Goal: Task Accomplishment & Management: Use online tool/utility

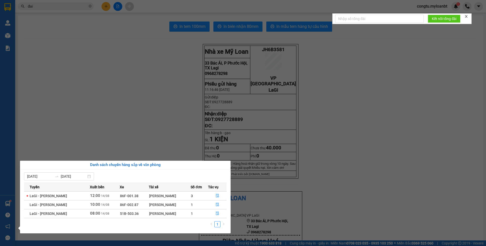
click at [163, 115] on section "Kết quả tìm kiếm ( 1 ) Bộ lọc Mã ĐH Trạng thái Món hàng Thu hộ Tổng cước Chưa c…" at bounding box center [243, 123] width 486 height 246
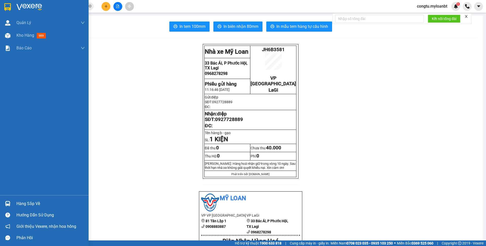
drag, startPoint x: 13, startPoint y: 203, endPoint x: 52, endPoint y: 200, distance: 39.3
click at [13, 203] on div "Hàng sắp về" at bounding box center [44, 203] width 89 height 11
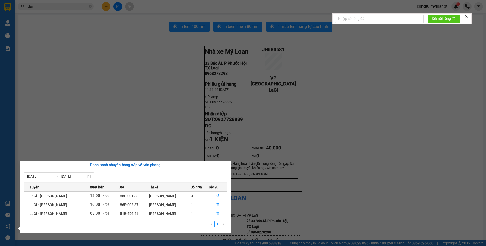
click at [220, 217] on button "button" at bounding box center [217, 214] width 18 height 8
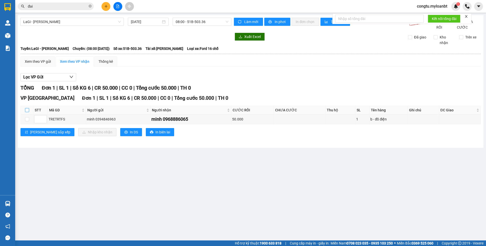
click at [27, 112] on input "checkbox" at bounding box center [27, 110] width 4 height 4
checkbox input "true"
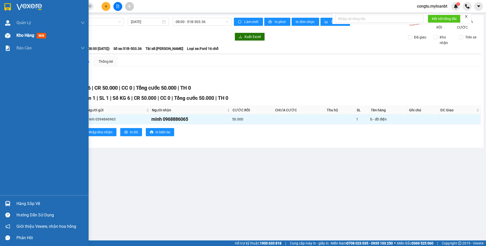
click at [11, 37] on div at bounding box center [7, 35] width 9 height 9
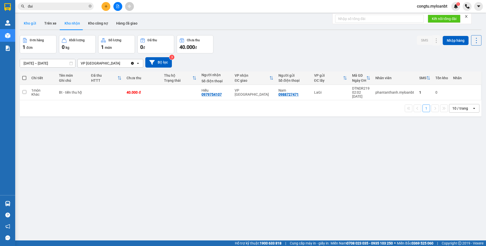
click at [35, 25] on button "Kho gửi" at bounding box center [30, 23] width 20 height 12
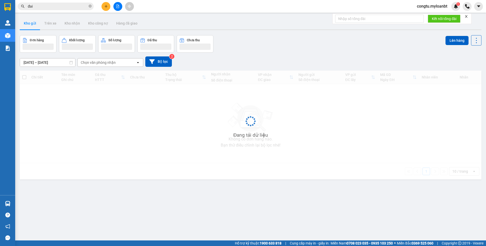
click at [233, 45] on div "Đơn hàng Khối lượng Số lượng Đã thu Chưa thu Lên hàng" at bounding box center [251, 43] width 462 height 17
click at [313, 27] on div "Kho gửi Trên xe Kho nhận Kho công nợ Hàng đã giao" at bounding box center [251, 23] width 462 height 13
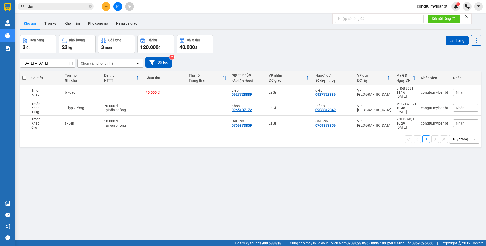
click at [26, 78] on span at bounding box center [24, 78] width 4 height 4
click at [24, 75] on input "checkbox" at bounding box center [24, 75] width 0 height 0
checkbox input "true"
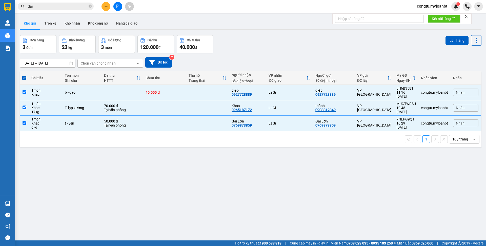
click at [287, 45] on div "Đơn hàng 3 đơn Khối lượng 23 kg Số lượng 3 món Đã thu 120.000 đ Chưa thu 40.000…" at bounding box center [251, 44] width 462 height 18
drag, startPoint x: 279, startPoint y: 49, endPoint x: 326, endPoint y: 51, distance: 46.6
click at [278, 49] on div "Đơn hàng 3 đơn Khối lượng 23 kg Số lượng 3 món Đã thu 120.000 đ Chưa thu 40.000…" at bounding box center [251, 44] width 462 height 18
click at [446, 39] on button "Lên hàng" at bounding box center [456, 40] width 23 height 9
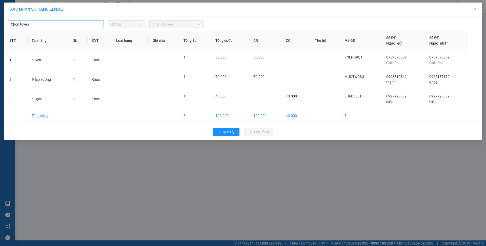
click at [69, 23] on span "Chọn tuyến" at bounding box center [56, 24] width 90 height 8
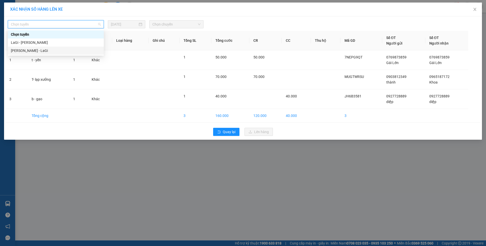
click at [56, 52] on div "[PERSON_NAME] - LaGi" at bounding box center [56, 51] width 90 height 6
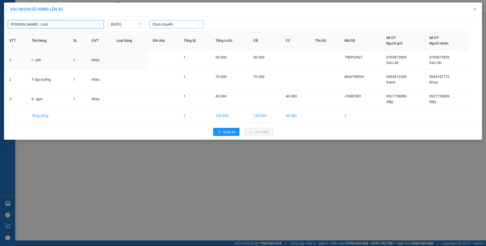
click at [164, 21] on span "Chọn chuyến" at bounding box center [176, 24] width 48 height 8
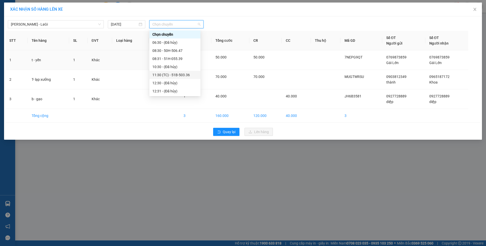
click at [187, 73] on div "11:30 (TC) - 51B-503.36" at bounding box center [174, 75] width 45 height 6
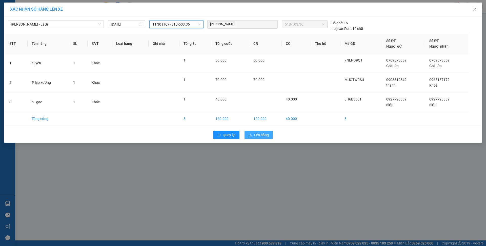
click at [255, 135] on span "Lên hàng" at bounding box center [261, 135] width 15 height 6
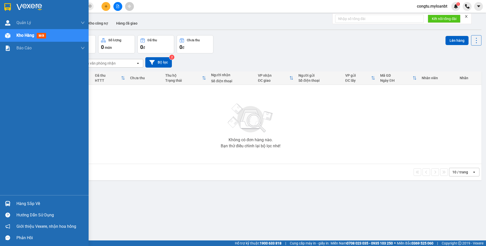
drag, startPoint x: 35, startPoint y: 205, endPoint x: 88, endPoint y: 202, distance: 52.7
click at [36, 205] on div "Hàng sắp về" at bounding box center [50, 204] width 68 height 8
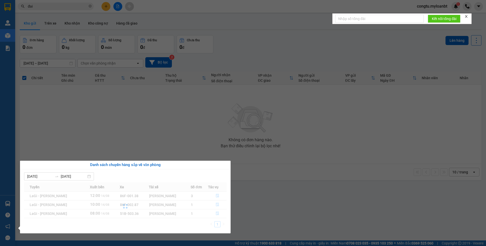
click at [177, 145] on section "Kết quả tìm kiếm ( 1 ) Bộ lọc Mã ĐH Trạng thái Món hàng Thu hộ Tổng cước Chưa c…" at bounding box center [243, 123] width 486 height 246
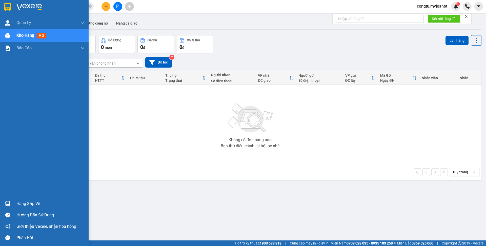
click at [25, 202] on div "Hàng sắp về" at bounding box center [50, 204] width 68 height 8
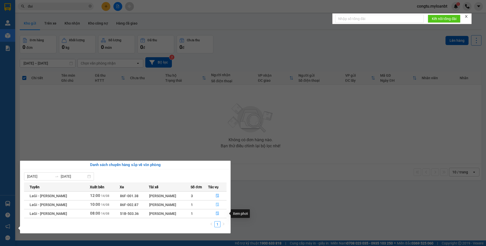
click at [220, 207] on button "button" at bounding box center [217, 205] width 18 height 8
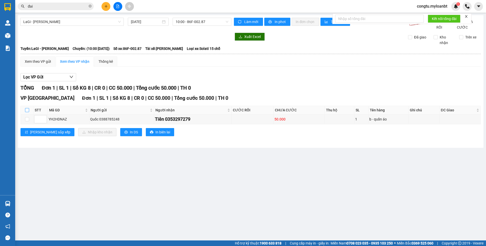
click at [27, 112] on input "checkbox" at bounding box center [27, 110] width 4 height 4
checkbox input "true"
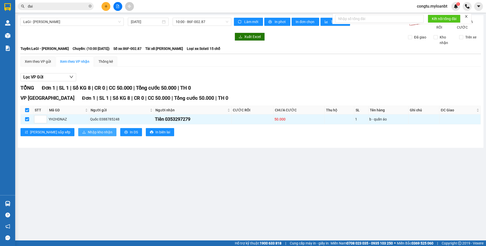
click at [88, 135] on span "Nhập kho nhận" at bounding box center [100, 132] width 25 height 6
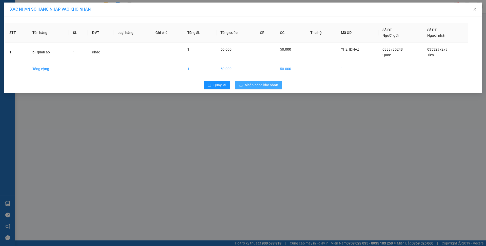
click at [262, 84] on span "Nhập hàng kho nhận" at bounding box center [261, 85] width 33 height 6
